Goal: Download file/media

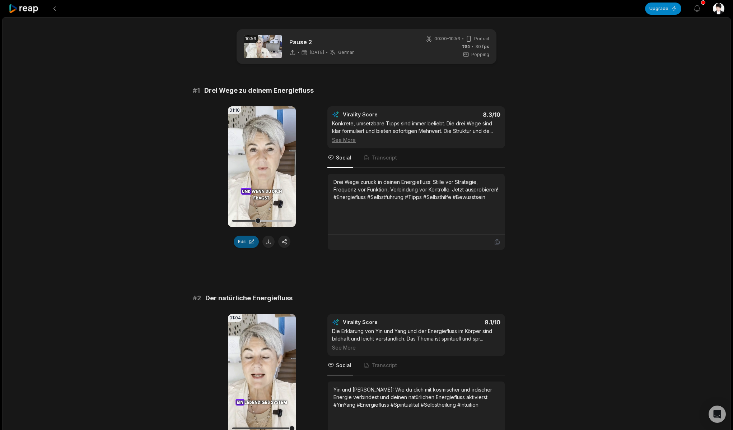
click at [249, 243] on button "Edit" at bounding box center [246, 242] width 25 height 12
click at [265, 166] on icon at bounding box center [262, 166] width 9 height 9
click at [268, 242] on button at bounding box center [269, 242] width 12 height 12
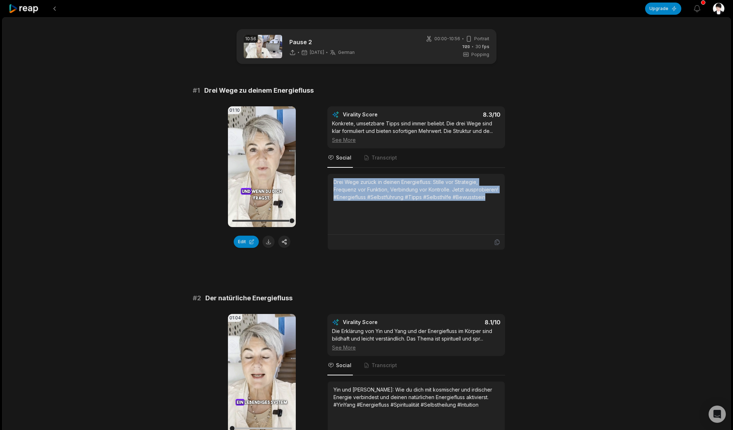
drag, startPoint x: 335, startPoint y: 182, endPoint x: 479, endPoint y: 192, distance: 145.1
click at [490, 196] on div "Drei Wege zurück in deinen Energiefluss: Stille vor Strategie, Frequenz vor Fun…" at bounding box center [417, 189] width 166 height 23
copy div "Drei Wege zurück in deinen Energiefluss: Stille vor Strategie, Frequenz vor Fun…"
